Goal: Information Seeking & Learning: Find specific fact

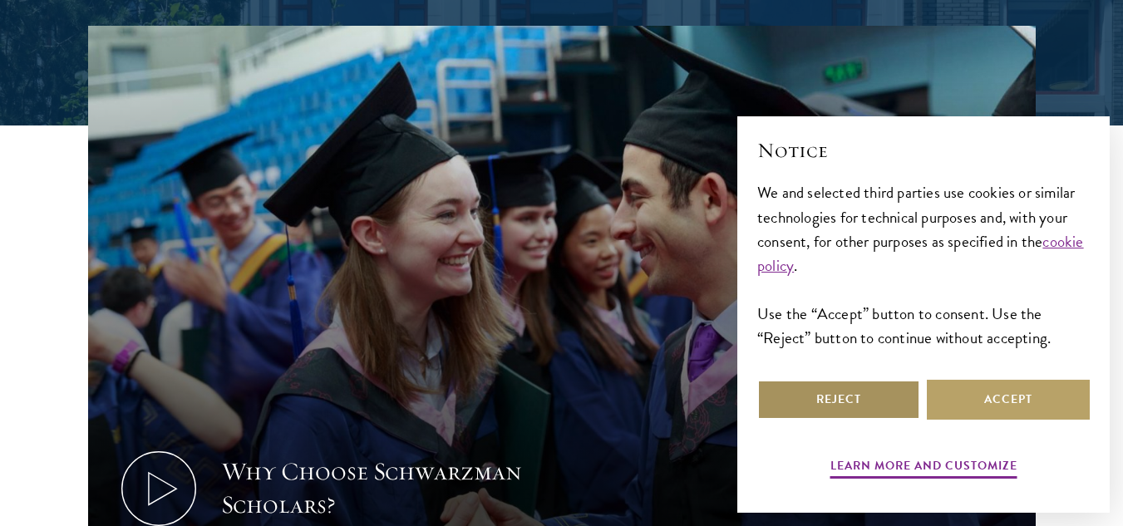
click at [781, 392] on button "Reject" at bounding box center [838, 400] width 163 height 40
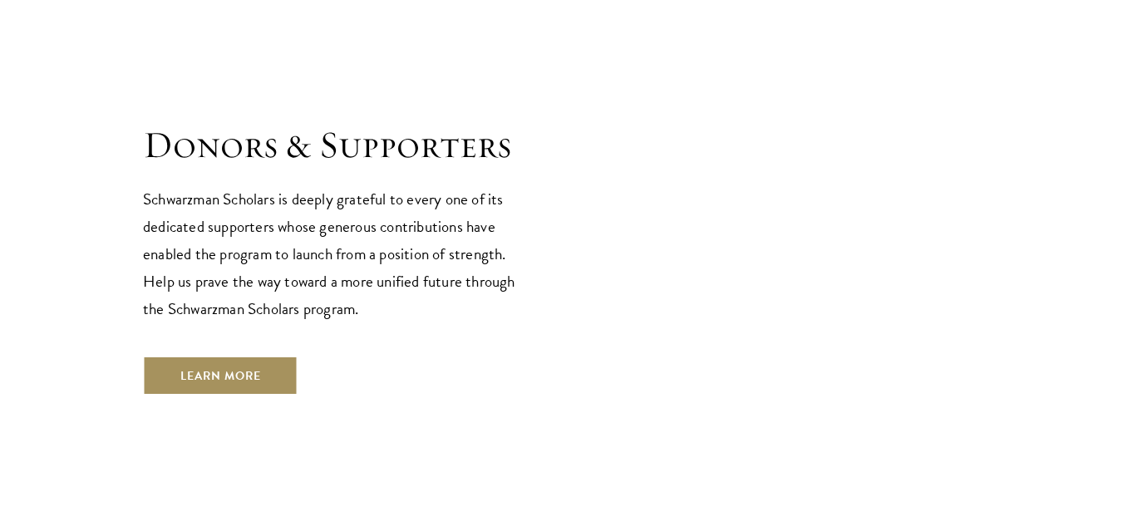
scroll to position [4751, 0]
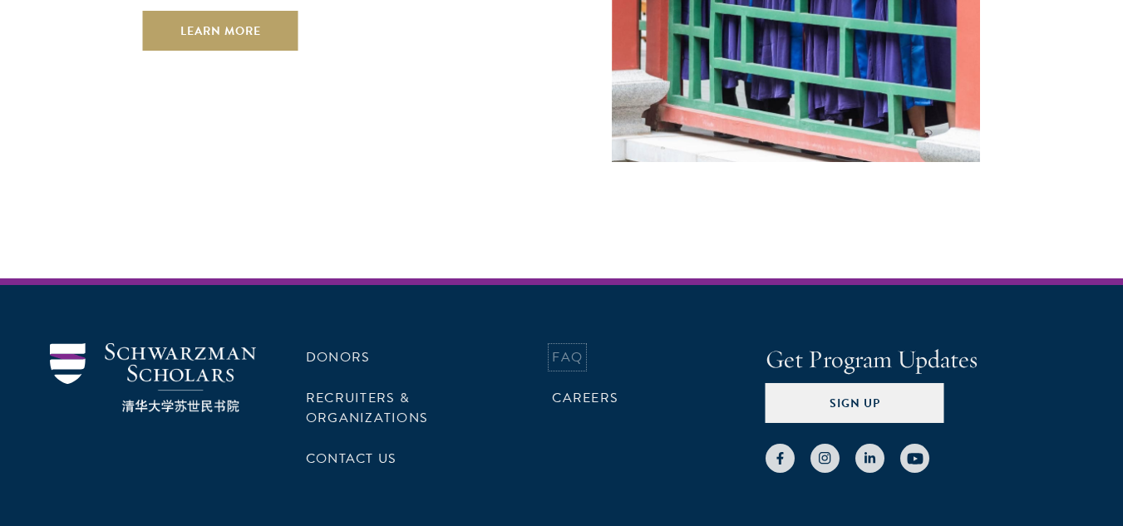
click at [565, 347] on link "FAQ" at bounding box center [567, 357] width 31 height 20
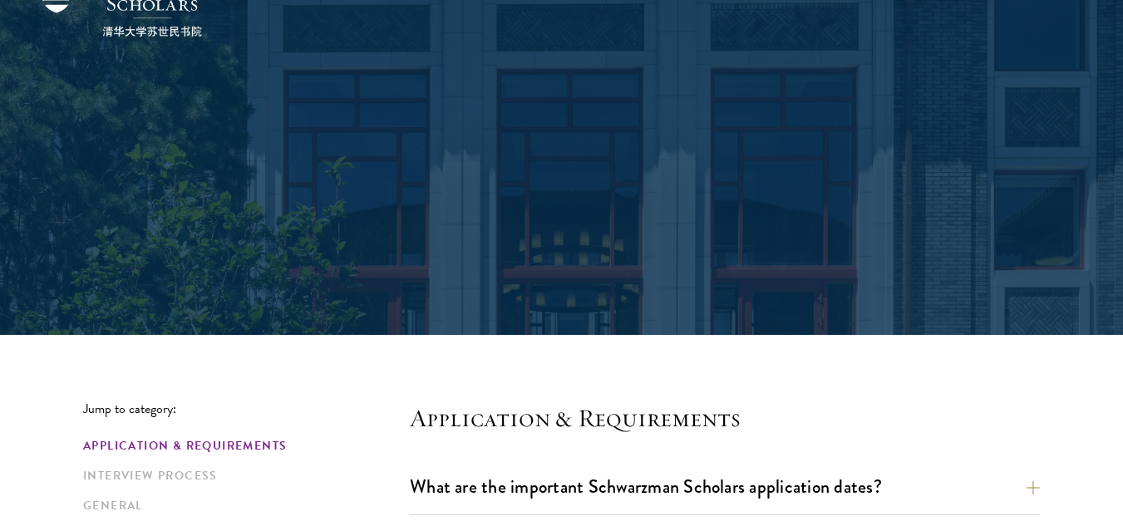
scroll to position [416, 0]
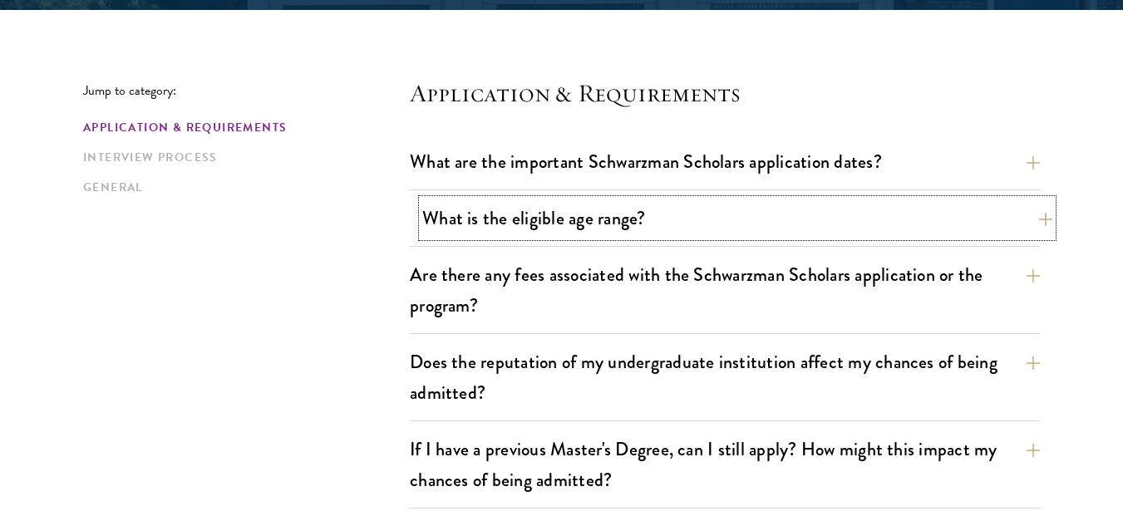
click at [615, 217] on button "What is the eligible age range?" at bounding box center [737, 218] width 630 height 37
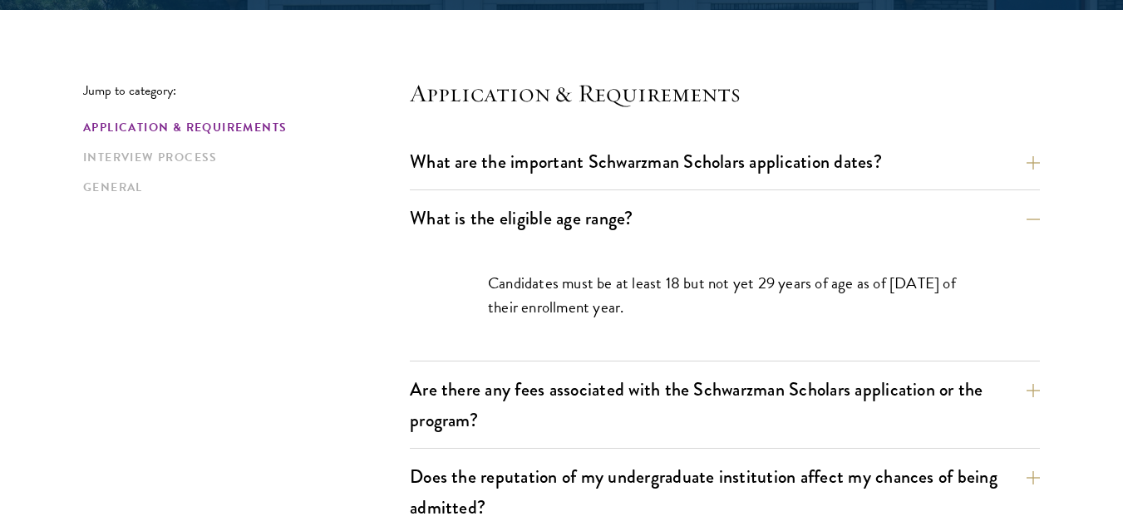
drag, startPoint x: 543, startPoint y: 269, endPoint x: 855, endPoint y: 312, distance: 314.6
click at [855, 312] on div "Candidates must be at least 18 but not yet 29 years of age as of August 1 of th…" at bounding box center [725, 303] width 574 height 115
click at [855, 312] on p "Candidates must be at least 18 but not yet 29 years of age as of August 1 of th…" at bounding box center [725, 295] width 474 height 48
